Goal: Task Accomplishment & Management: Complete application form

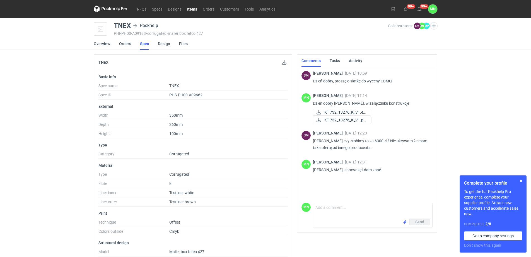
click at [193, 10] on link "Items" at bounding box center [192, 9] width 16 height 7
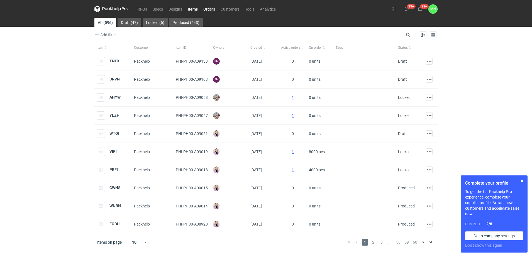
click at [208, 8] on link "Orders" at bounding box center [209, 9] width 17 height 7
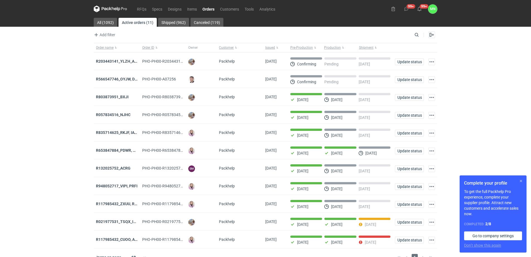
click at [520, 180] on button "button" at bounding box center [520, 181] width 7 height 7
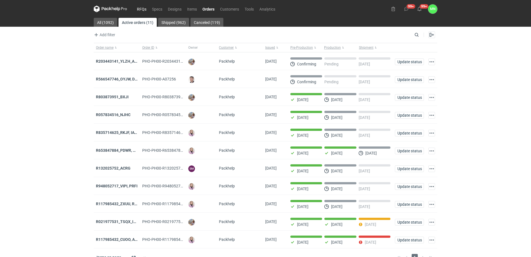
click at [142, 6] on link "RFQs" at bounding box center [141, 9] width 15 height 7
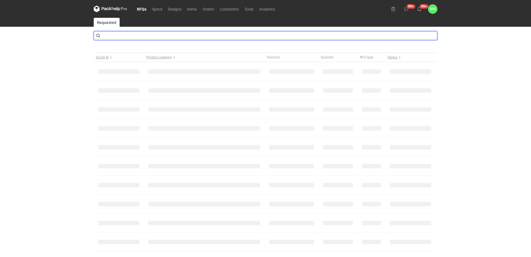
click at [128, 35] on input "text" at bounding box center [265, 35] width 343 height 9
type input "cbfb"
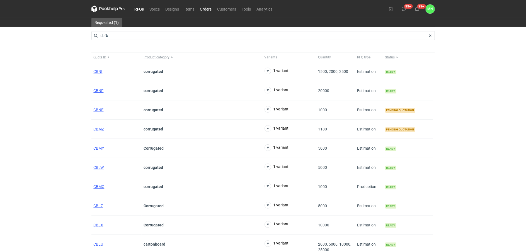
click at [205, 12] on link "Orders" at bounding box center [205, 9] width 17 height 7
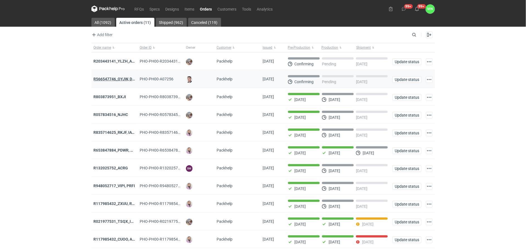
click at [118, 77] on strong "R566547746_OYJW, DJBN, GRPP, KNRI, OYBW, UUIL" at bounding box center [160, 79] width 132 height 4
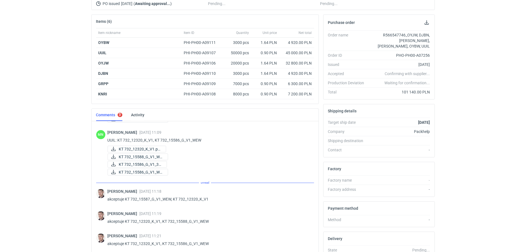
scroll to position [415, 0]
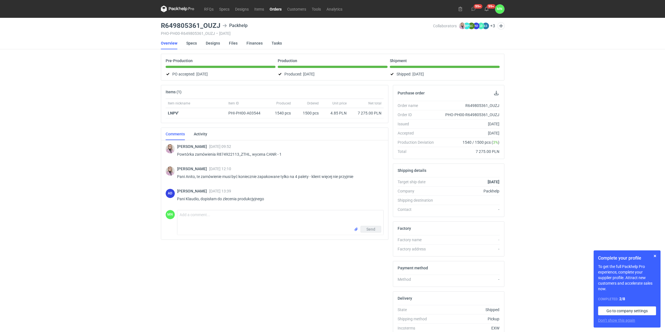
drag, startPoint x: 21, startPoint y: 162, endPoint x: 113, endPoint y: 153, distance: 92.6
click at [21, 162] on div "RFQs Specs Designs Items Orders Customers Tools Analytics 99+ 99+ MN Małgorzata…" at bounding box center [332, 166] width 665 height 332
click at [210, 9] on link "RFQs" at bounding box center [208, 9] width 15 height 7
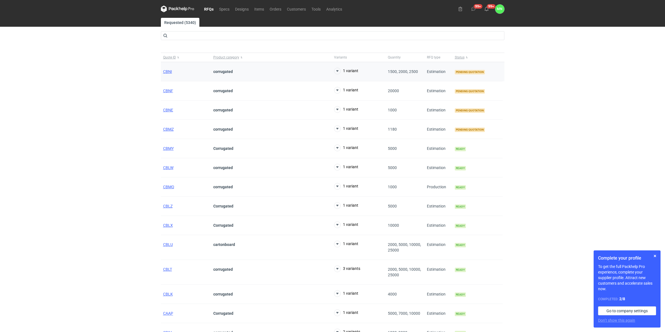
click at [166, 69] on div "CBNI" at bounding box center [186, 71] width 50 height 19
click at [171, 72] on span "CBNI" at bounding box center [167, 71] width 9 height 4
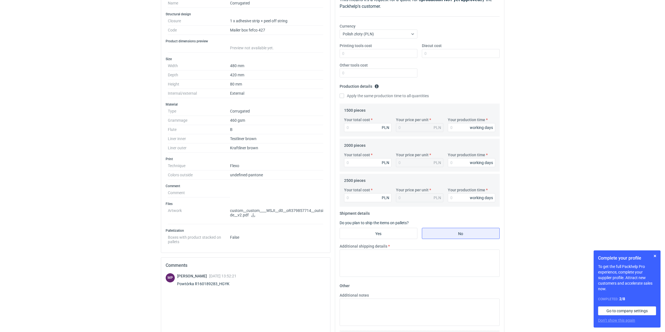
scroll to position [104, 0]
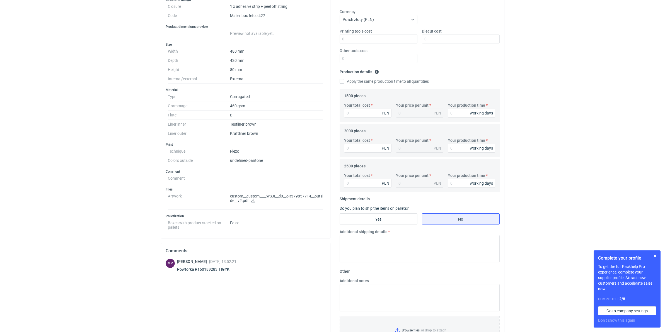
click at [225, 271] on div "Powtórka R160189283_HGYK" at bounding box center [206, 270] width 59 height 6
copy div "R160189283_HGYK"
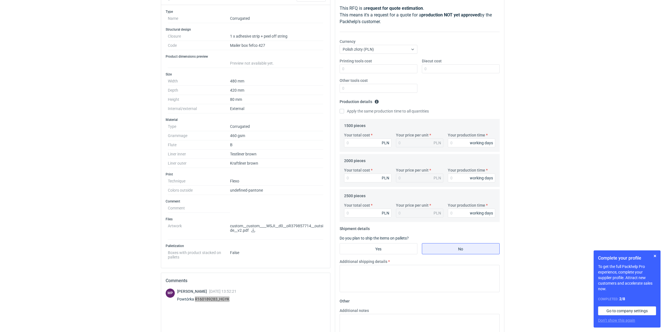
scroll to position [0, 0]
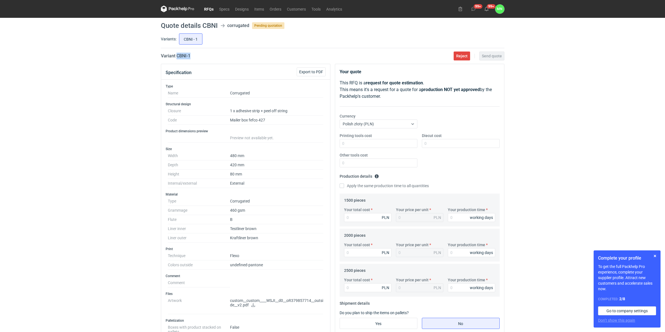
drag, startPoint x: 201, startPoint y: 56, endPoint x: 176, endPoint y: 53, distance: 24.9
click at [176, 53] on div "Variant CBNI - 1 Reject Send quote" at bounding box center [332, 56] width 343 height 7
copy h2 "CBNI - 1"
click at [351, 220] on input "Your total cost" at bounding box center [367, 217] width 47 height 9
type input "35"
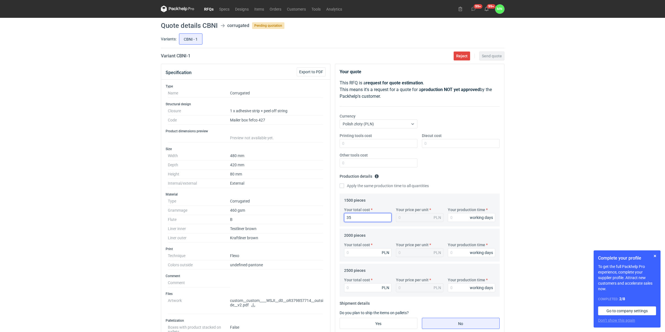
type input "0.02"
type input "3"
type input "5205"
type input "3.47"
type input "10"
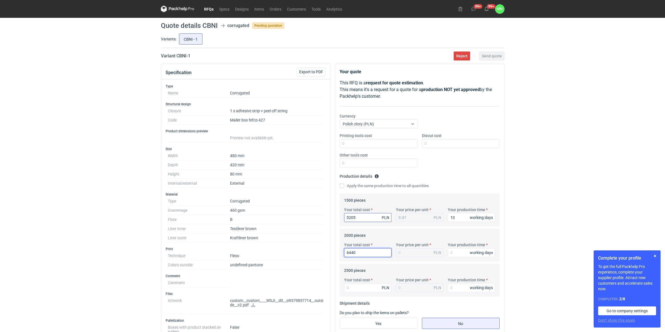
type input "6440"
type input "3.22"
type input "10"
type input "7500"
type input "3"
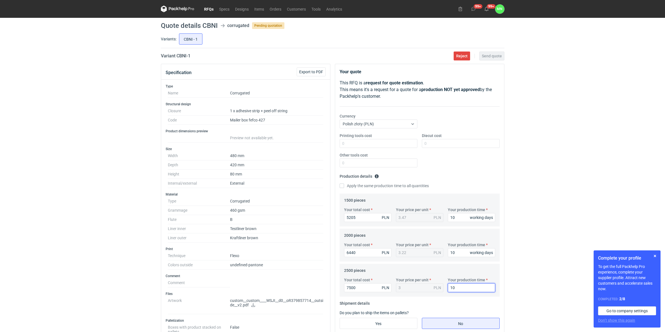
type input "10"
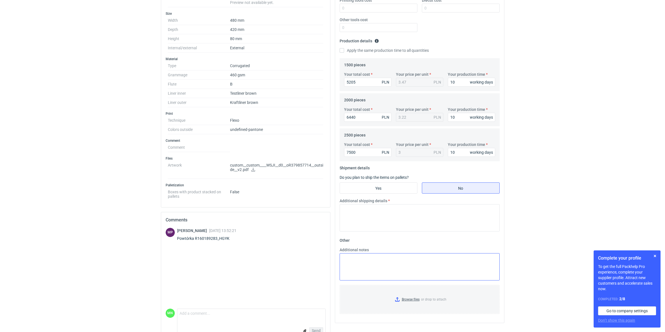
scroll to position [139, 0]
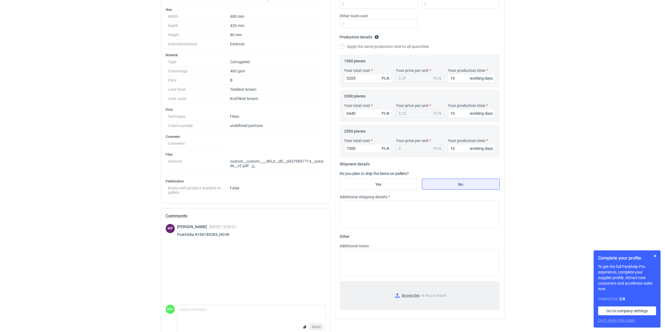
click at [414, 295] on input "Browse files or drop to attach" at bounding box center [419, 296] width 159 height 28
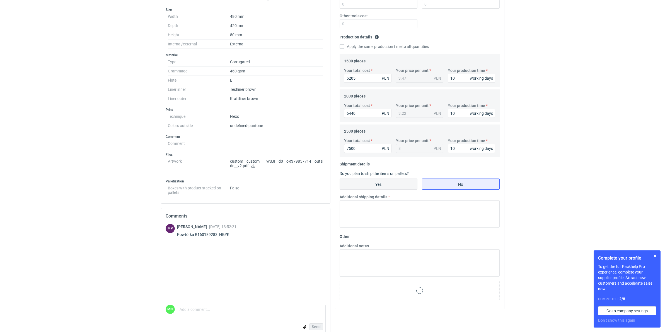
click at [371, 187] on input "Yes" at bounding box center [378, 184] width 77 height 11
radio input "true"
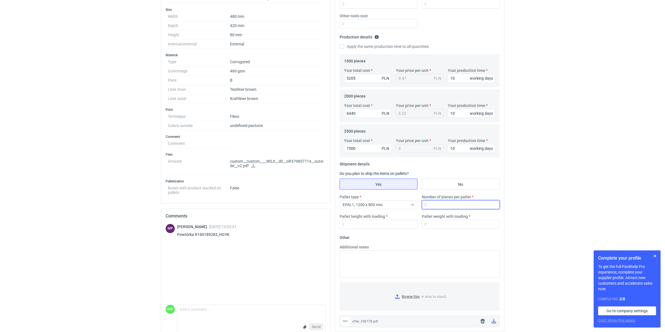
click at [435, 205] on input "Number of pieces per pallet" at bounding box center [461, 204] width 78 height 9
type input "550"
type input "1800"
click at [448, 224] on input "Pallet weight with loading" at bounding box center [461, 224] width 78 height 9
type input "300"
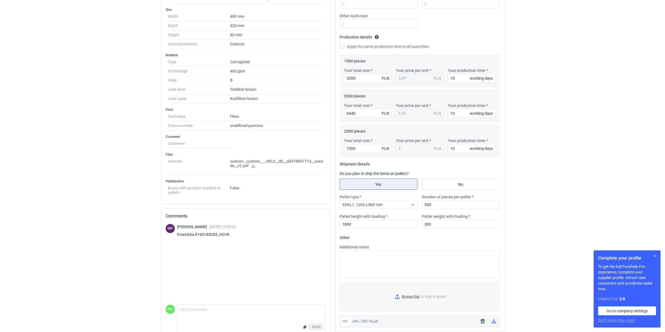
click at [655, 254] on button "button" at bounding box center [654, 256] width 7 height 7
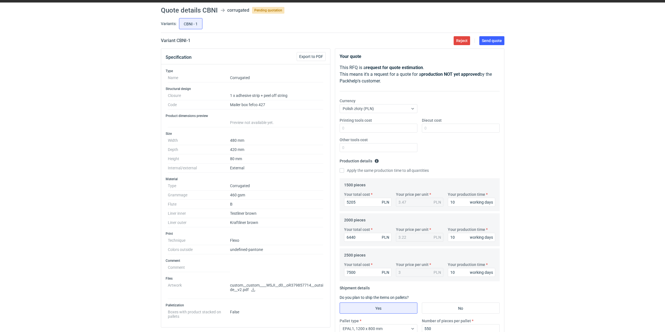
scroll to position [0, 0]
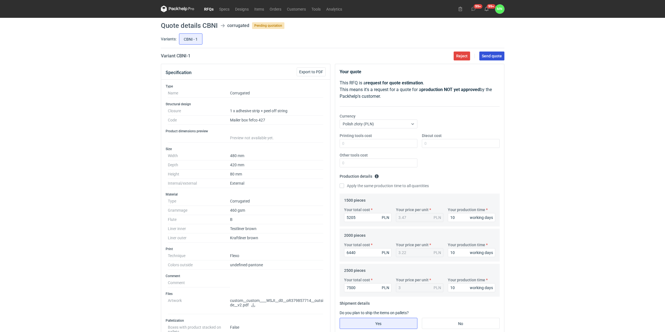
click at [485, 59] on button "Send quote" at bounding box center [491, 56] width 25 height 9
click at [205, 10] on link "RFQs" at bounding box center [208, 9] width 15 height 7
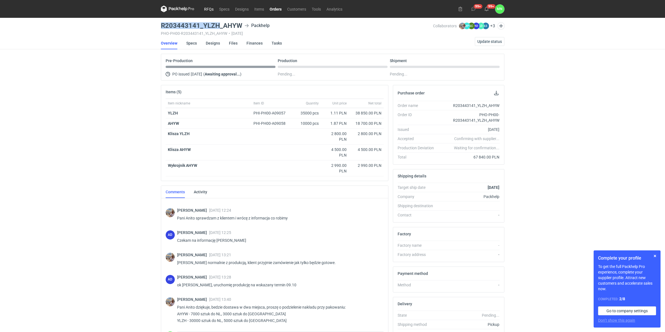
click at [205, 6] on link "RFQs" at bounding box center [208, 9] width 15 height 7
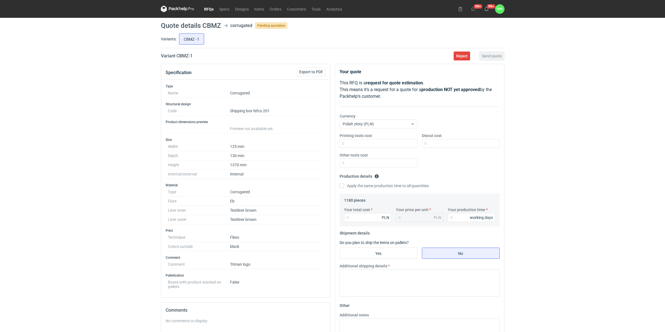
click at [208, 7] on link "RFQs" at bounding box center [208, 9] width 15 height 7
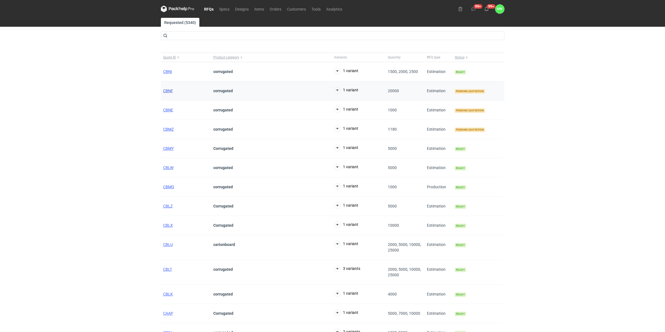
click at [169, 91] on span "CBNF" at bounding box center [168, 91] width 10 height 4
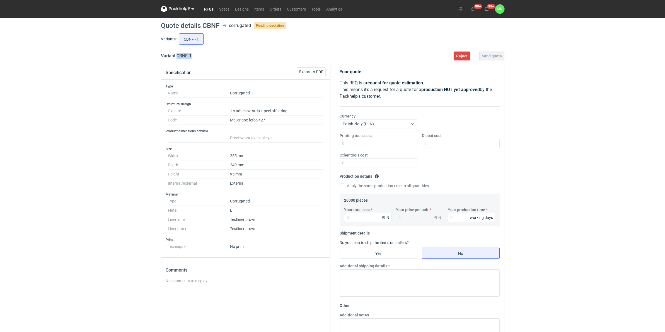
drag, startPoint x: 195, startPoint y: 57, endPoint x: 177, endPoint y: 54, distance: 18.3
click at [177, 54] on div "Variant CBNF - 1 Reject Send quote" at bounding box center [332, 56] width 343 height 7
copy h2 "CBNF - 1"
click at [352, 220] on input "Your total cost" at bounding box center [367, 217] width 47 height 9
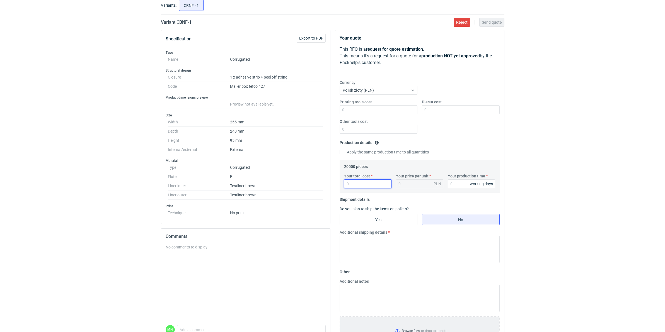
scroll to position [35, 0]
type input "17000"
type input "0.85"
type input "17000"
type input "10"
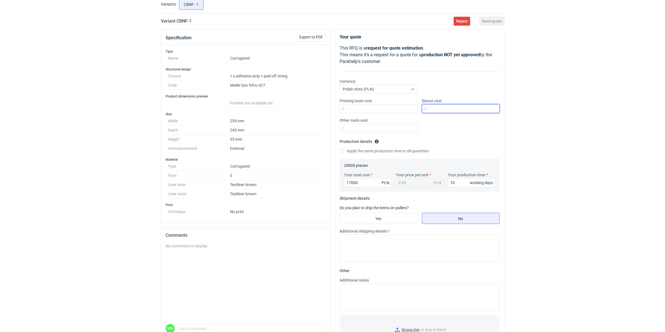
click at [445, 112] on input "Diecut cost" at bounding box center [461, 108] width 78 height 9
type input "2080"
click at [375, 211] on fieldset "Shipment details Do you plan to ship the items on pallets? Yes No Additional sh…" at bounding box center [419, 230] width 160 height 72
drag, startPoint x: 375, startPoint y: 211, endPoint x: 410, endPoint y: 227, distance: 38.8
click at [399, 216] on input "Yes" at bounding box center [378, 218] width 77 height 11
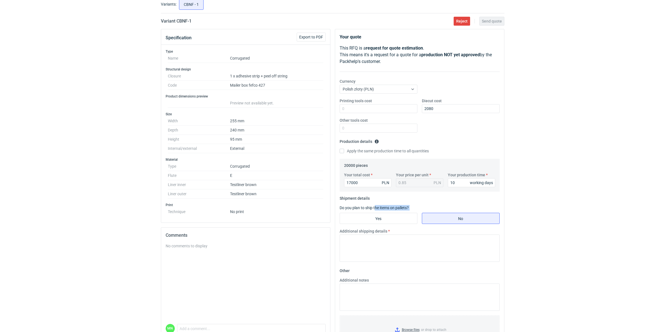
radio input "true"
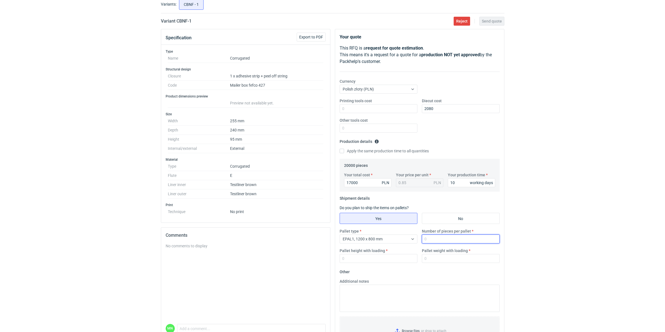
click at [446, 239] on input "Number of pieces per pallet" at bounding box center [461, 239] width 78 height 9
type input "1650"
type input "1800"
click at [442, 259] on input "Pallet weight with loading" at bounding box center [461, 258] width 78 height 9
type input "380"
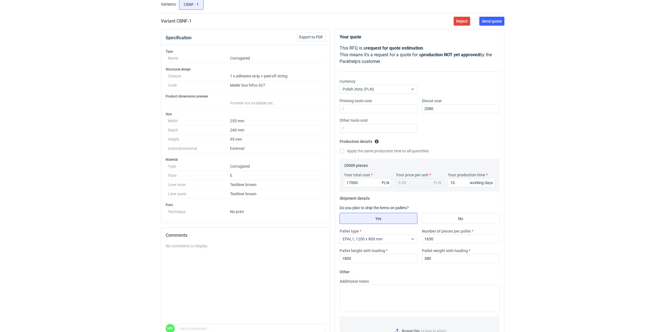
click at [556, 89] on div "RFQs Specs Designs Items Orders Customers Tools Analytics 99+ 99+ MN Małgorzata…" at bounding box center [332, 131] width 665 height 332
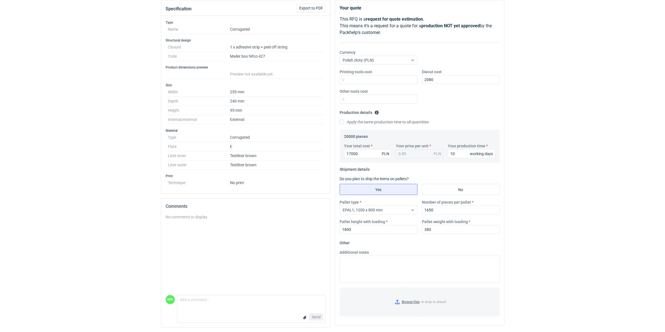
scroll to position [65, 0]
click at [414, 302] on input "Browse files or drop to attach" at bounding box center [419, 302] width 159 height 28
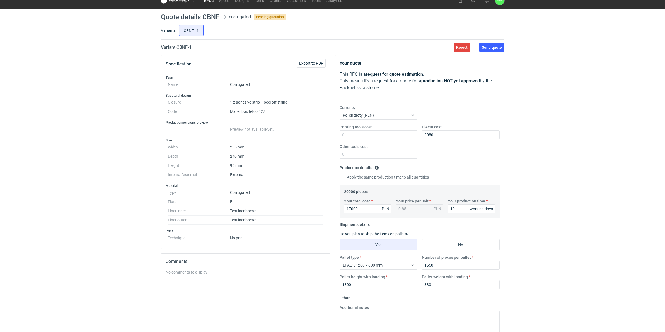
scroll to position [0, 0]
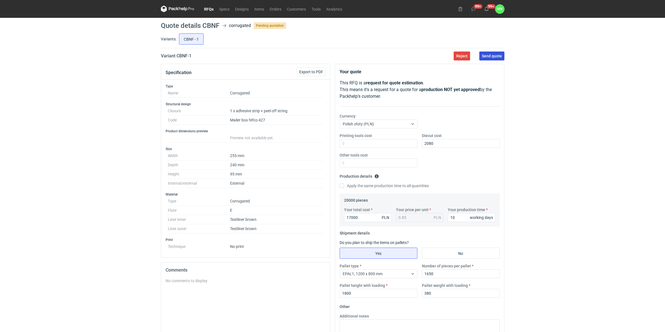
click at [489, 57] on span "Send quote" at bounding box center [491, 56] width 20 height 4
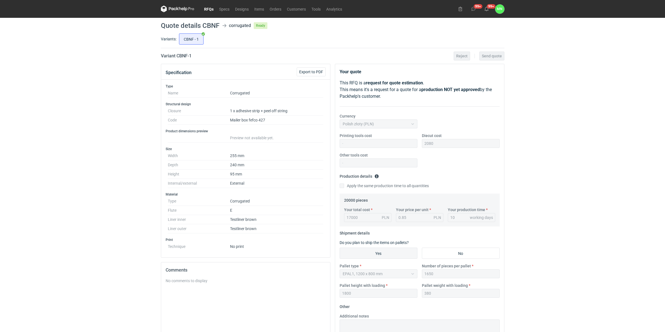
click at [205, 9] on link "RFQs" at bounding box center [208, 9] width 15 height 7
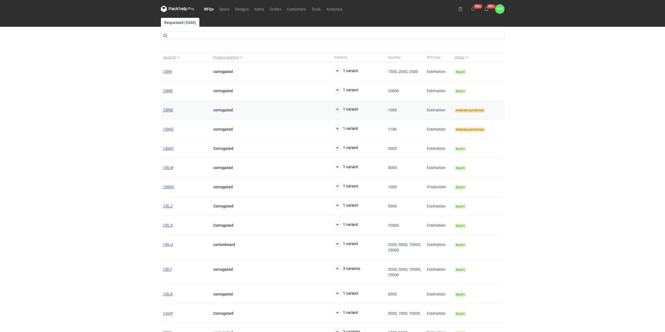
click at [167, 109] on span "CBNE" at bounding box center [168, 110] width 10 height 4
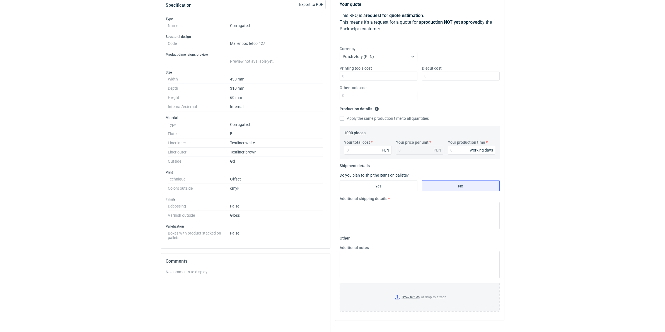
scroll to position [70, 0]
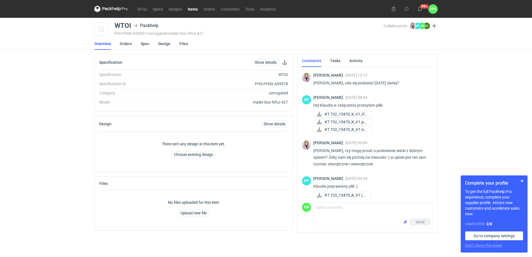
scroll to position [54, 0]
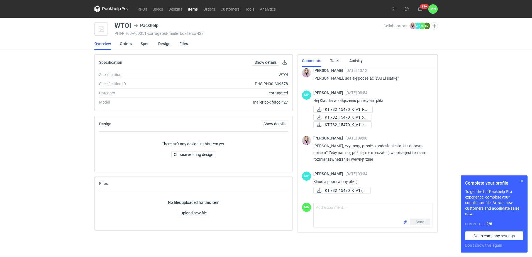
click at [522, 181] on button "button" at bounding box center [522, 181] width 7 height 7
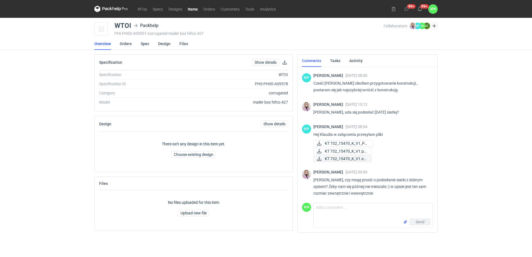
scroll to position [19, 0]
